Goal: Answer question/provide support

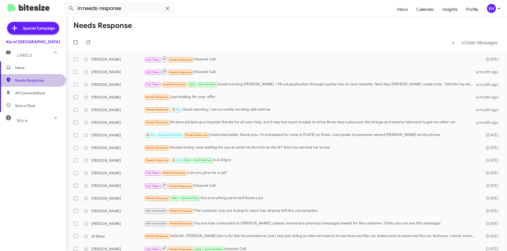
click at [36, 82] on span "Needs Response" at bounding box center [37, 80] width 45 height 5
click at [19, 87] on span "All Conversations" at bounding box center [33, 93] width 66 height 13
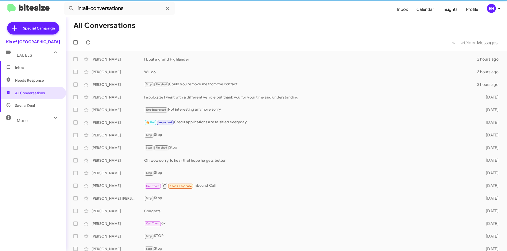
click at [20, 85] on span "Needs Response" at bounding box center [33, 80] width 66 height 13
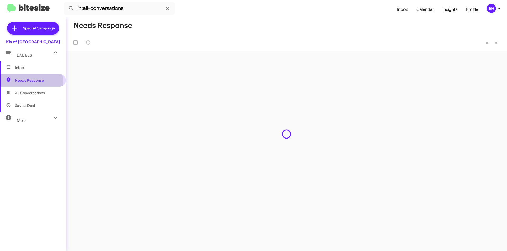
type input "in:needs-response"
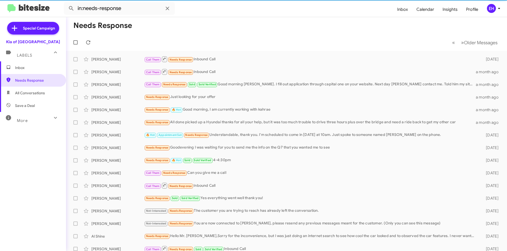
click at [22, 67] on span "Inbox" at bounding box center [37, 67] width 45 height 5
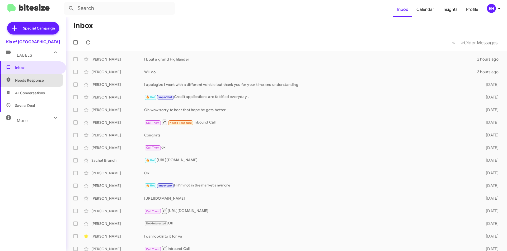
click at [27, 79] on span "Needs Response" at bounding box center [37, 80] width 45 height 5
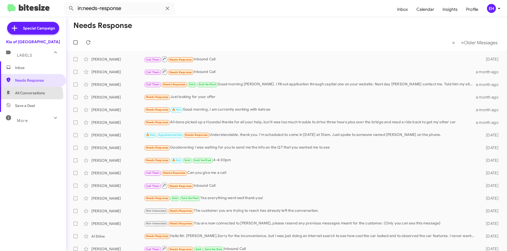
click at [23, 97] on span "All Conversations" at bounding box center [33, 93] width 66 height 13
type input "in:all-conversations"
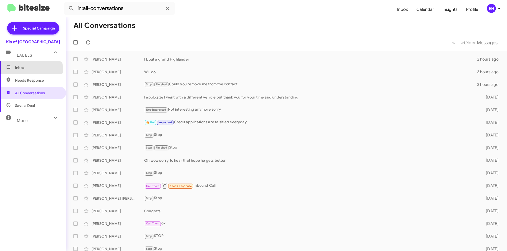
click at [25, 71] on span "Inbox" at bounding box center [33, 67] width 66 height 13
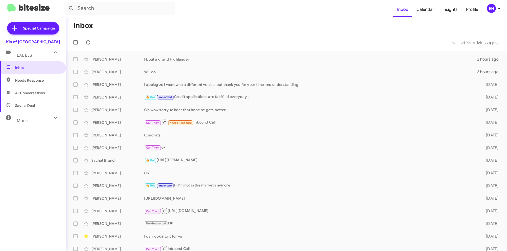
click at [27, 91] on span "All Conversations" at bounding box center [30, 92] width 30 height 5
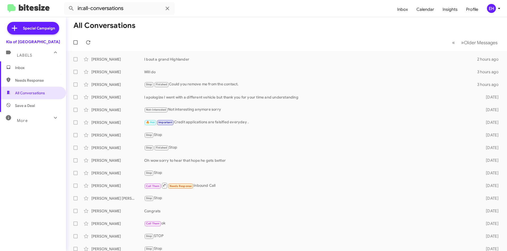
click at [40, 76] on span "Needs Response" at bounding box center [33, 80] width 66 height 13
type input "in:needs-response"
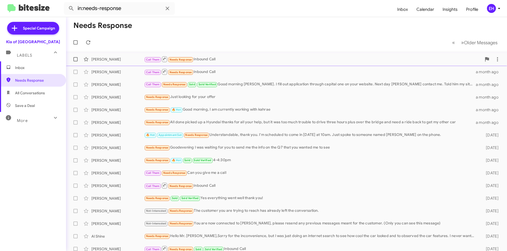
click at [217, 57] on div "Call Them Needs Response Inbound Call" at bounding box center [312, 59] width 337 height 7
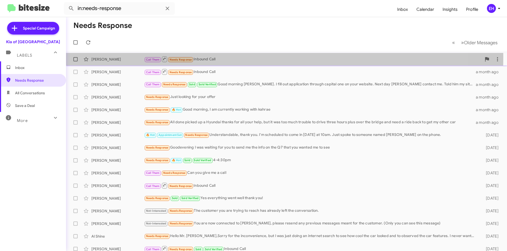
click at [217, 57] on div "Call Them Needs Response Inbound Call" at bounding box center [312, 59] width 337 height 7
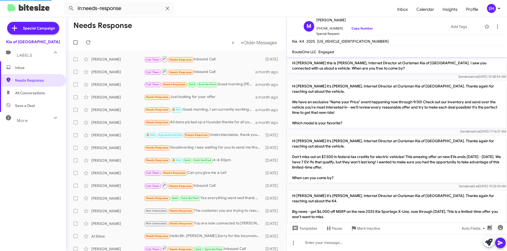
scroll to position [84, 0]
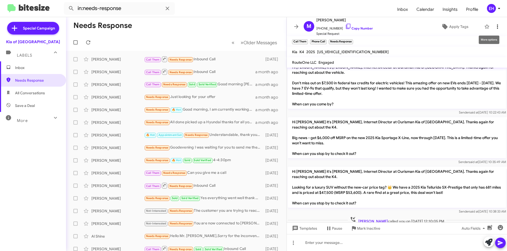
click at [494, 25] on icon at bounding box center [497, 26] width 6 height 6
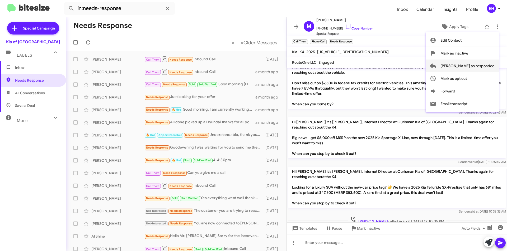
click at [484, 65] on span "[PERSON_NAME] as responded" at bounding box center [467, 66] width 54 height 13
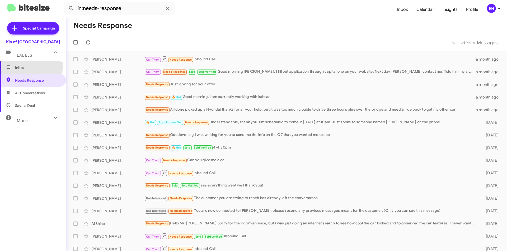
click at [24, 66] on span "Inbox" at bounding box center [37, 67] width 45 height 5
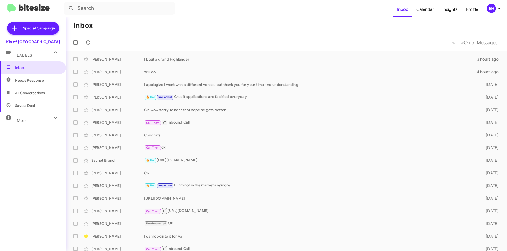
click at [22, 81] on span "Needs Response" at bounding box center [37, 80] width 45 height 5
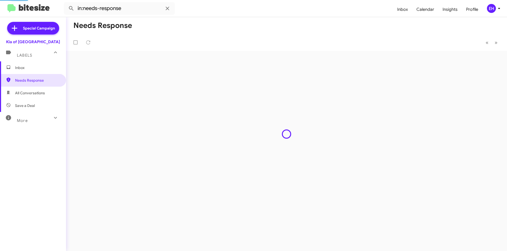
click at [28, 94] on span "All Conversations" at bounding box center [30, 92] width 30 height 5
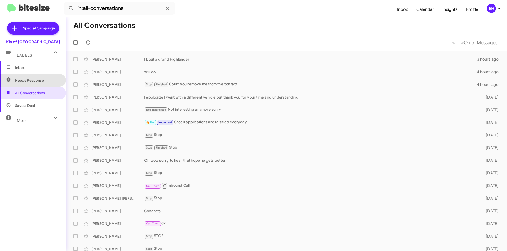
click at [33, 82] on span "Needs Response" at bounding box center [37, 80] width 45 height 5
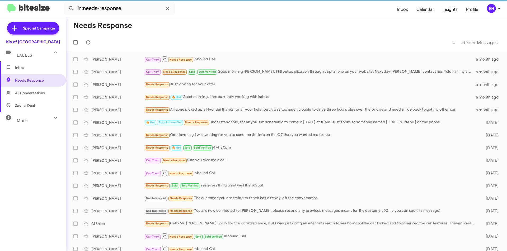
click at [34, 92] on span "All Conversations" at bounding box center [30, 92] width 30 height 5
type input "in:all-conversations"
